Goal: Check status: Check status

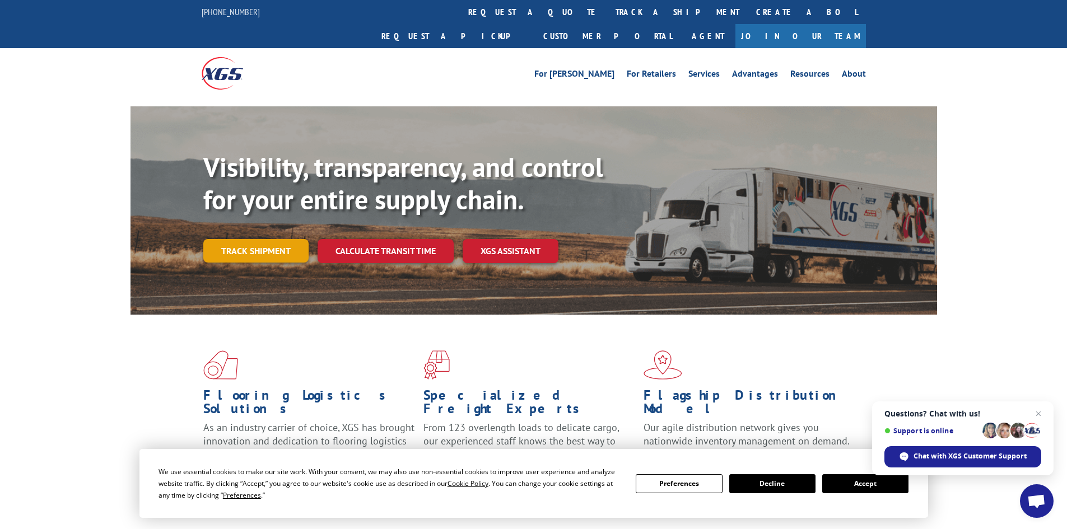
click at [251, 239] on link "Track shipment" at bounding box center [255, 251] width 105 height 24
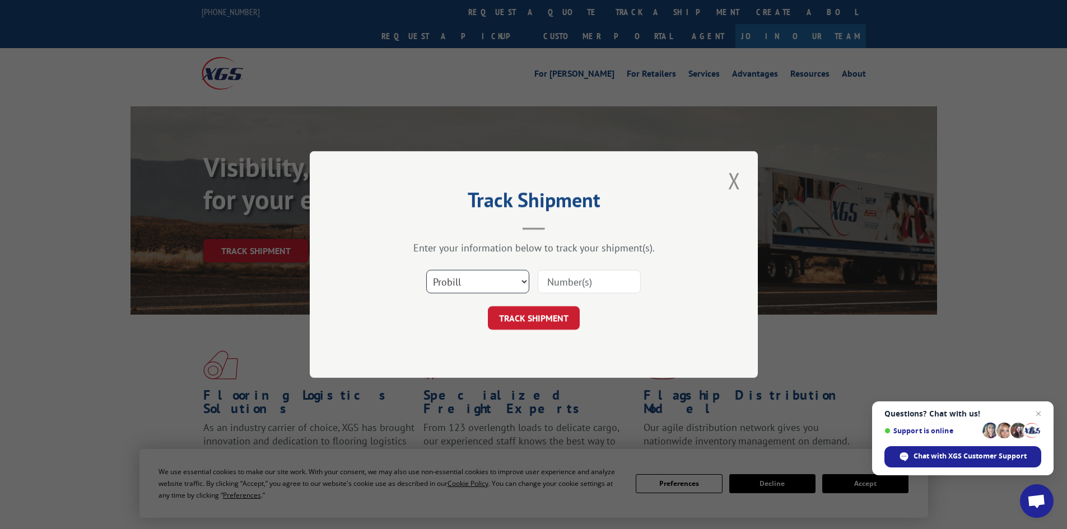
click at [523, 283] on select "Select category... Probill BOL PO" at bounding box center [477, 282] width 103 height 24
select select "po"
click at [426, 270] on select "Select category... Probill BOL PO" at bounding box center [477, 282] width 103 height 24
click at [582, 283] on input at bounding box center [589, 282] width 103 height 24
type input "98511853"
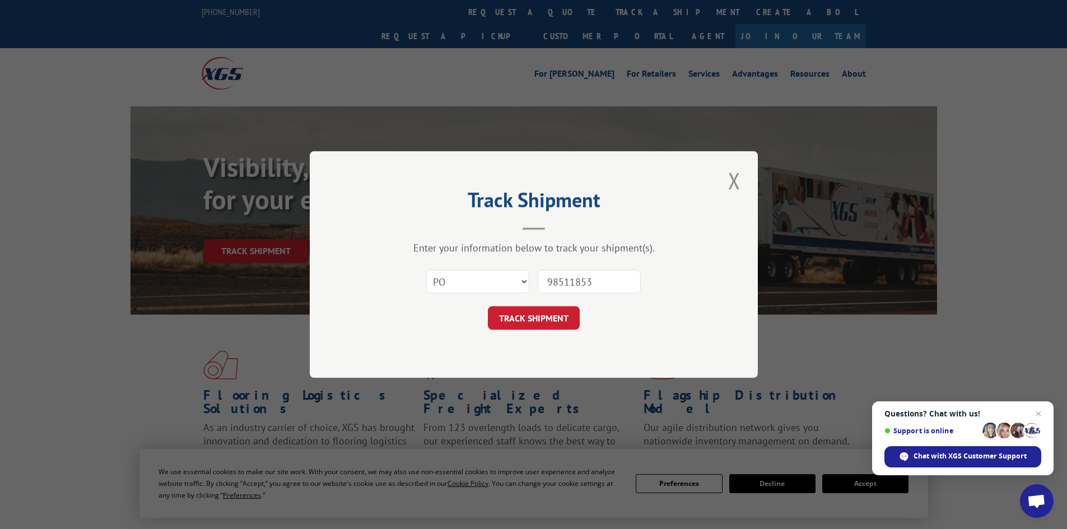
click button "TRACK SHIPMENT" at bounding box center [534, 318] width 92 height 24
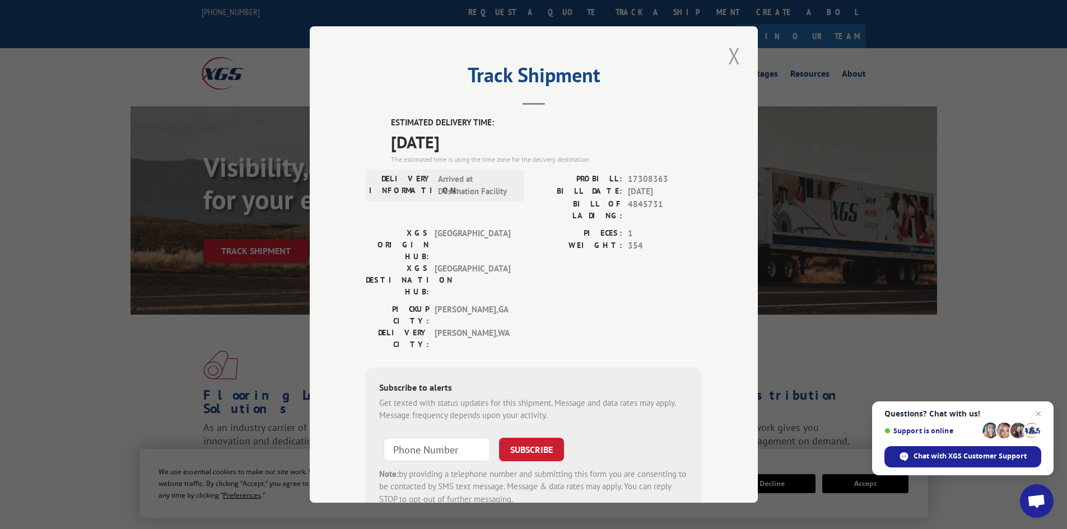
click at [728, 52] on button "Close modal" at bounding box center [734, 55] width 19 height 31
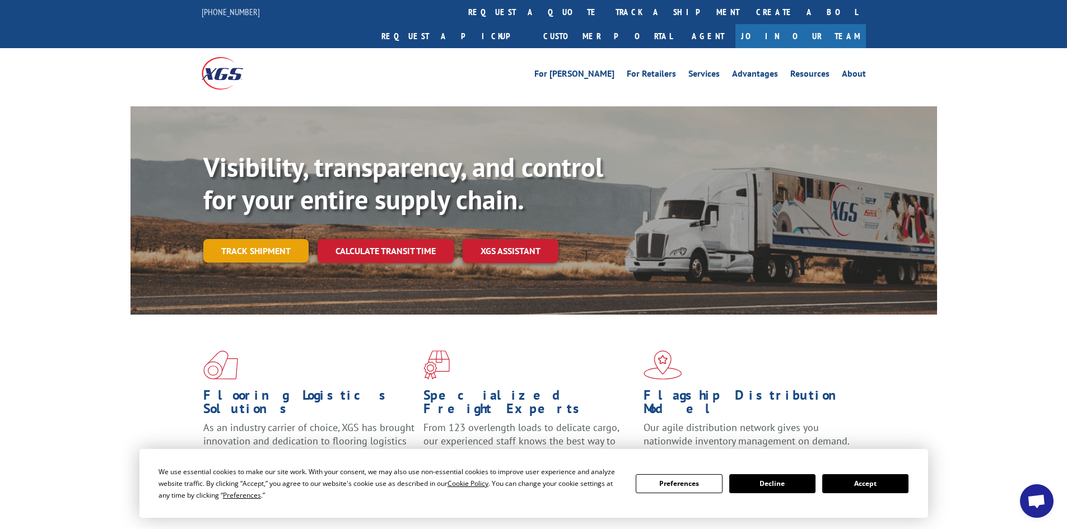
click at [259, 239] on link "Track shipment" at bounding box center [255, 251] width 105 height 24
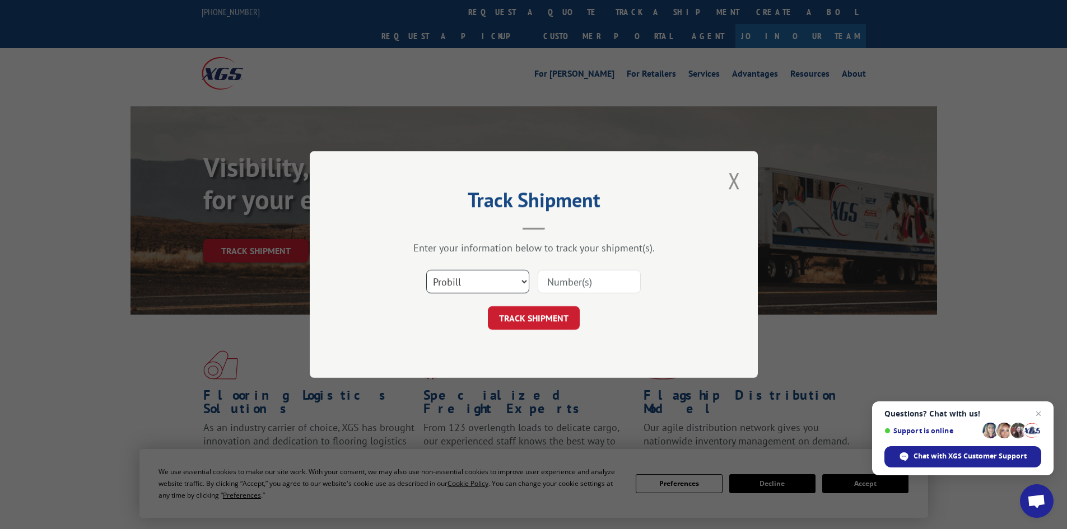
click at [506, 288] on select "Select category... Probill BOL PO" at bounding box center [477, 282] width 103 height 24
select select "po"
click at [426, 270] on select "Select category... Probill BOL PO" at bounding box center [477, 282] width 103 height 24
click at [610, 281] on input at bounding box center [589, 282] width 103 height 24
type input "98511558"
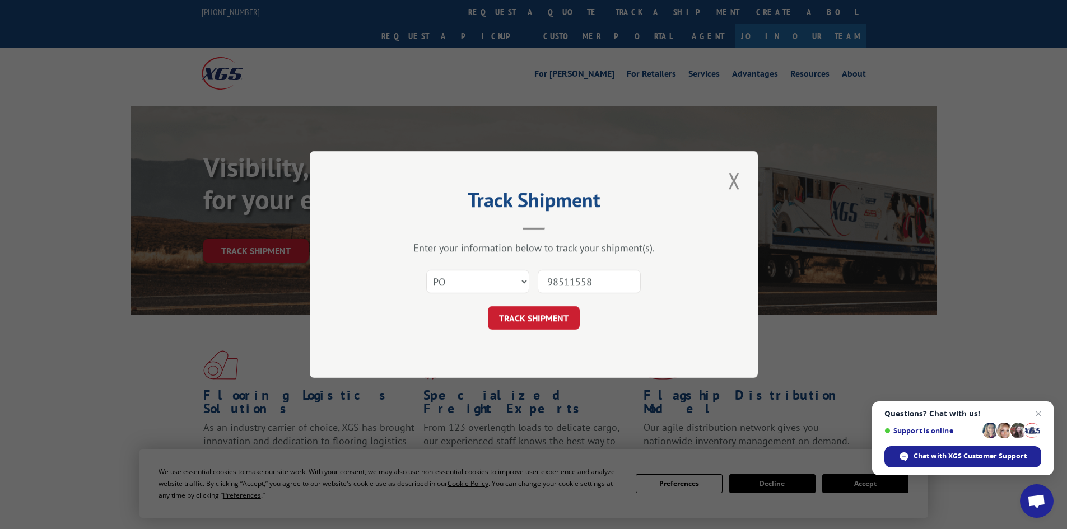
click button "TRACK SHIPMENT" at bounding box center [534, 318] width 92 height 24
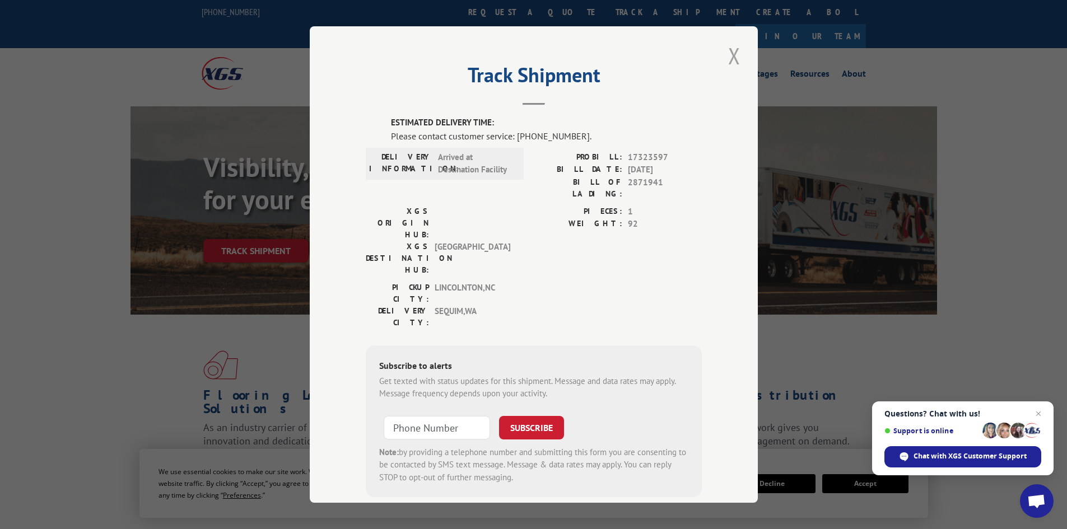
click at [731, 54] on button "Close modal" at bounding box center [734, 55] width 19 height 31
